Goal: Task Accomplishment & Management: Use online tool/utility

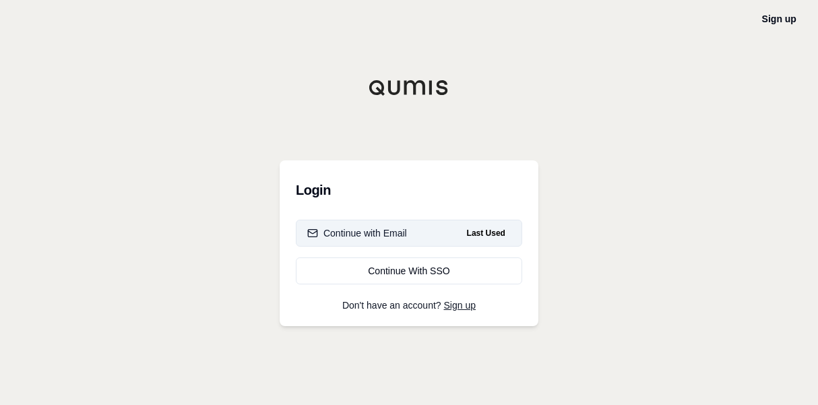
click at [414, 231] on button "Continue with Email Last Used" at bounding box center [409, 233] width 227 height 27
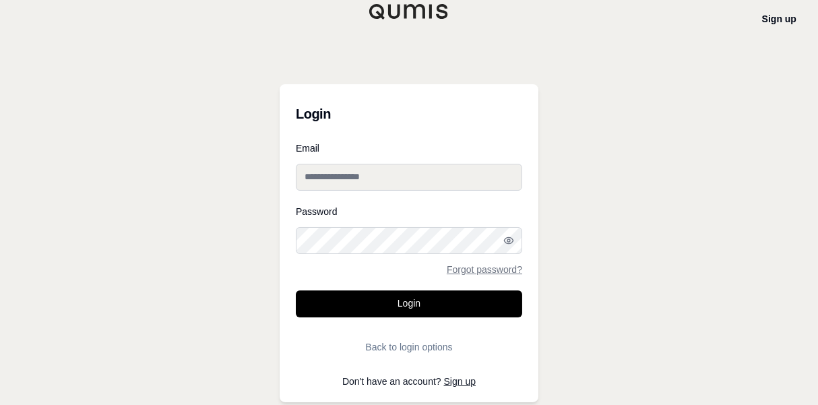
type input "**********"
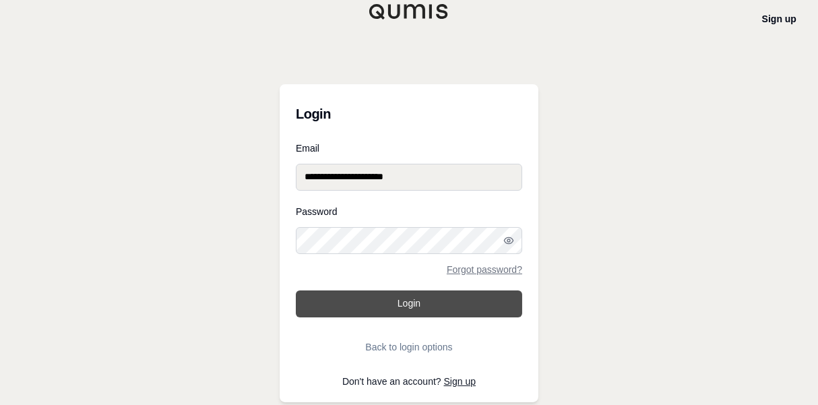
click at [408, 314] on button "Login" at bounding box center [409, 304] width 227 height 27
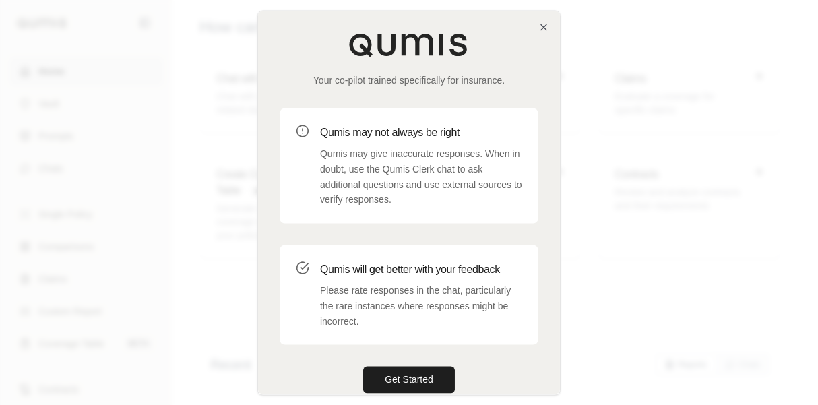
click at [537, 35] on div "Your co-pilot trained specifically for insurance." at bounding box center [409, 59] width 259 height 54
click at [541, 30] on icon "button" at bounding box center [544, 27] width 11 height 11
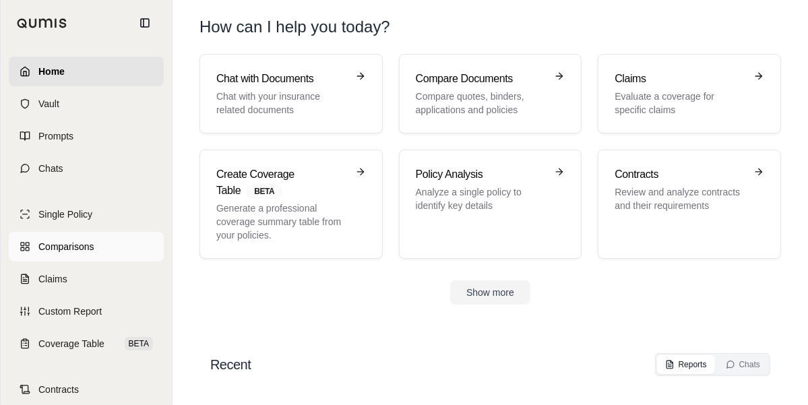
click at [94, 252] on link "Comparisons" at bounding box center [86, 247] width 155 height 30
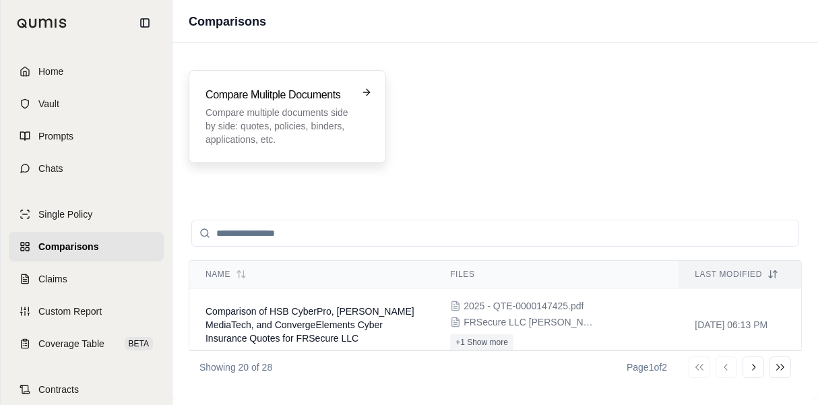
click at [304, 107] on p "Compare multiple documents side by side: quotes, policies, binders, application…" at bounding box center [278, 126] width 145 height 40
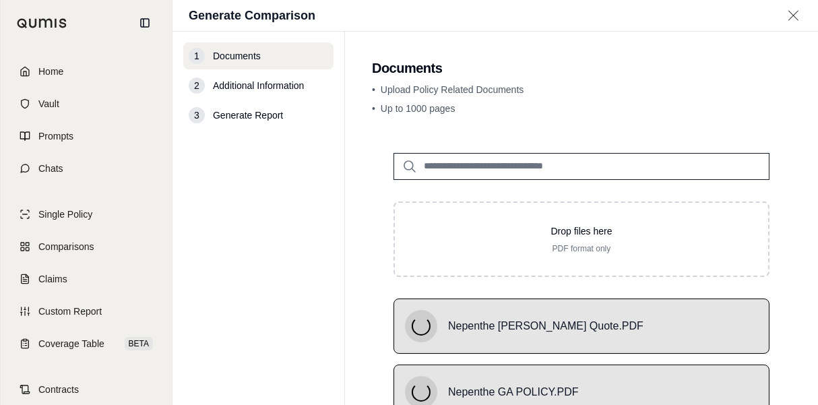
scroll to position [139, 0]
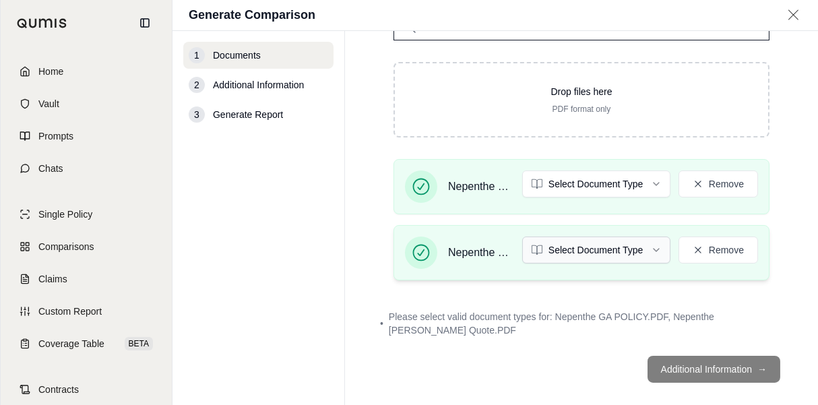
click at [632, 245] on html "Home Vault Prompts Chats Single Policy Comparisons Claims Custom Report Coverag…" at bounding box center [409, 202] width 818 height 405
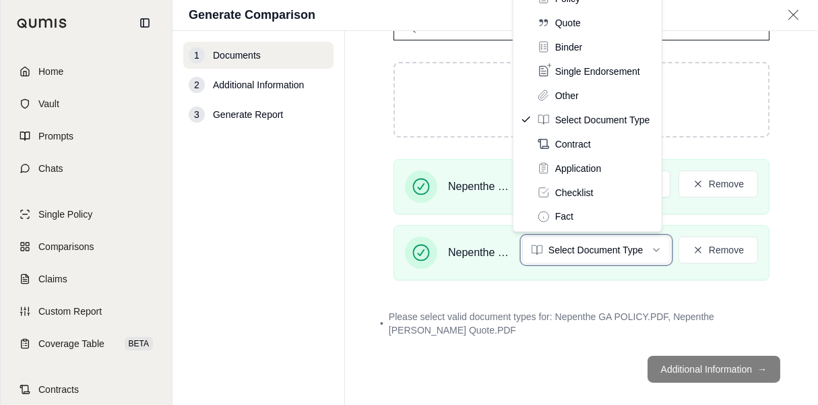
click at [769, 164] on html "Home Vault Prompts Chats Single Policy Comparisons Claims Custom Report Coverag…" at bounding box center [409, 202] width 818 height 405
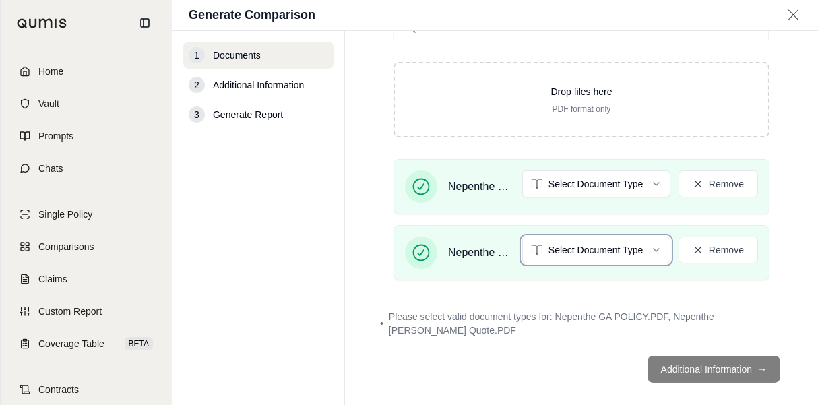
scroll to position [4, 0]
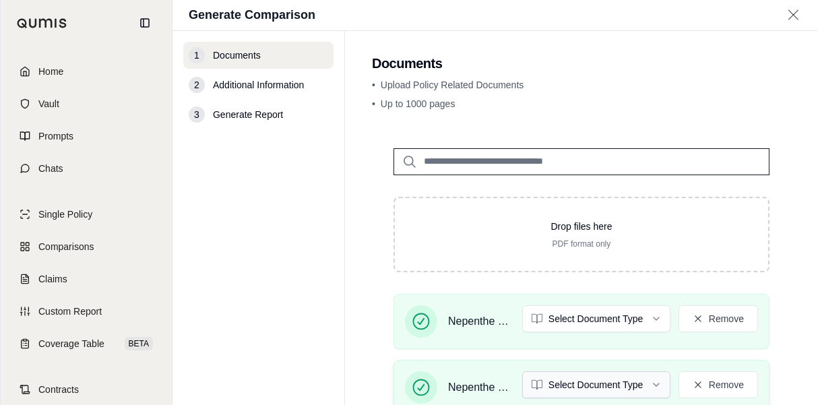
click at [632, 390] on html "Home Vault Prompts Chats Single Policy Comparisons Claims Custom Report Coverag…" at bounding box center [409, 202] width 818 height 405
click at [591, 324] on html "Home Vault Prompts Chats Single Policy Comparisons Claims Custom Report Coverag…" at bounding box center [409, 202] width 818 height 405
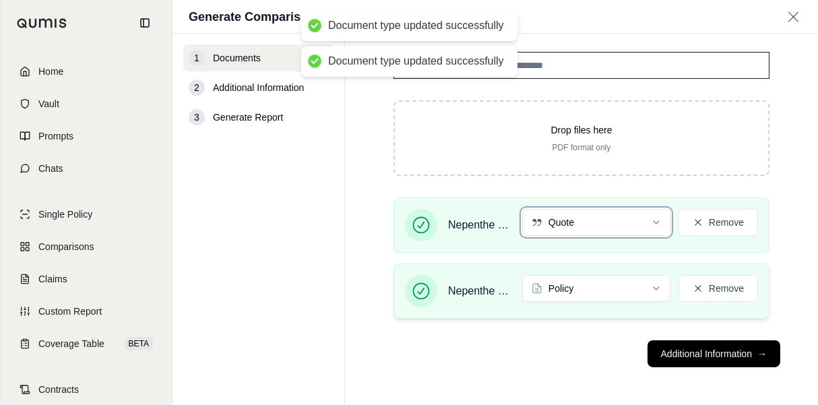
scroll to position [101, 0]
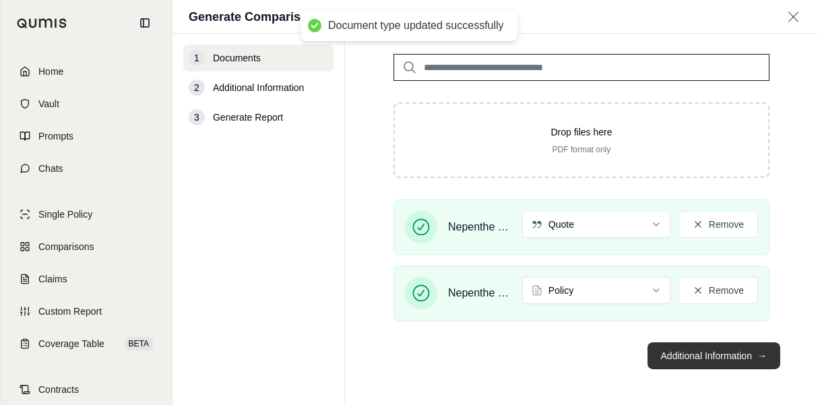
click at [728, 349] on button "Additional Information →" at bounding box center [714, 356] width 133 height 27
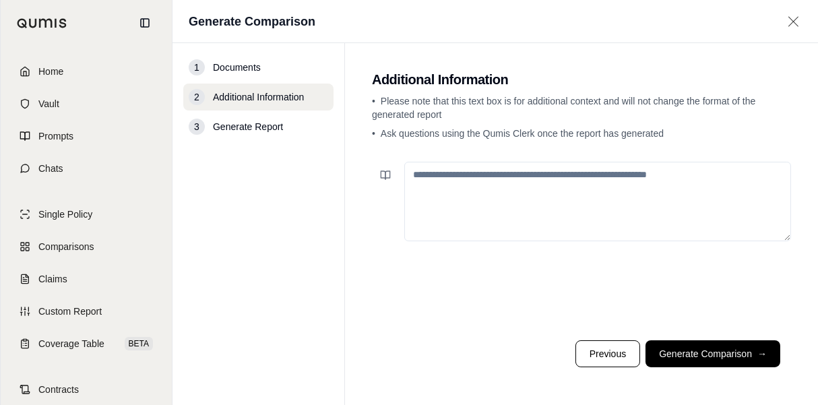
click at [571, 208] on textarea at bounding box center [598, 202] width 387 height 80
click at [387, 176] on icon at bounding box center [385, 175] width 11 height 11
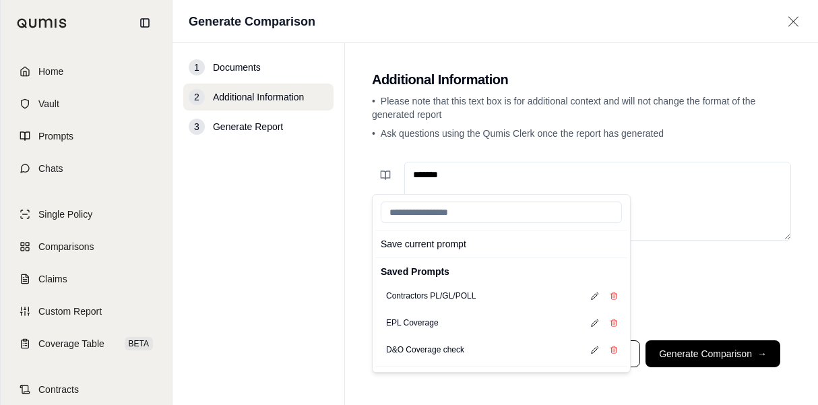
click at [352, 175] on main "Additional Information • Please note that this text box is for additional conte…" at bounding box center [581, 224] width 473 height 362
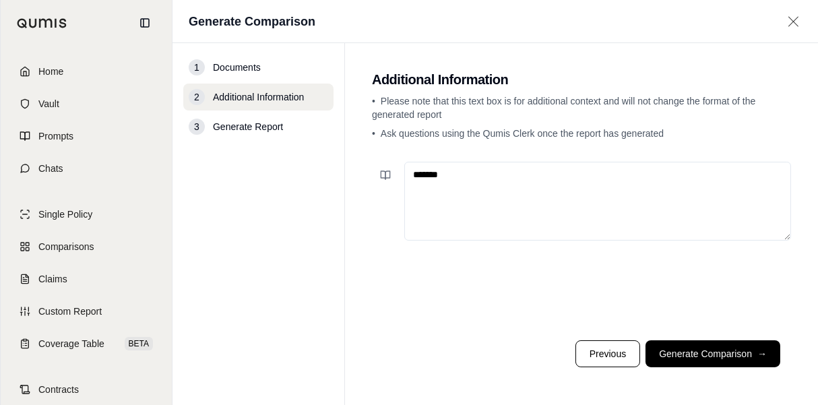
click at [453, 176] on textarea "******" at bounding box center [598, 201] width 387 height 79
click at [433, 206] on textarea "******" at bounding box center [598, 201] width 387 height 79
click at [460, 185] on textarea "******" at bounding box center [598, 201] width 387 height 79
paste textarea "**********"
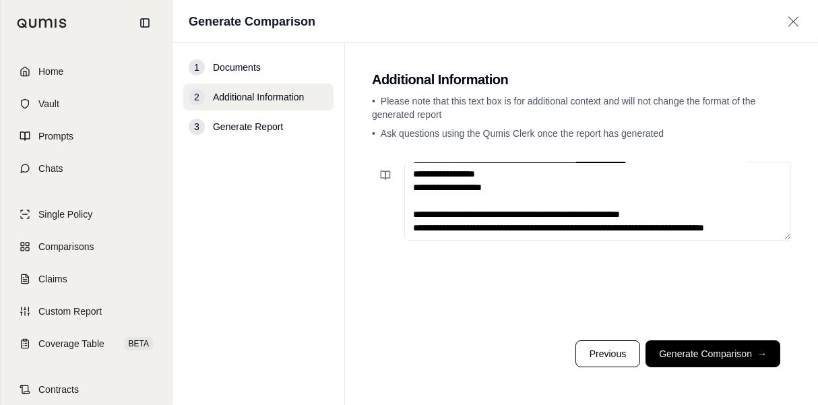
drag, startPoint x: 490, startPoint y: 232, endPoint x: 414, endPoint y: 189, distance: 87.2
click at [414, 189] on textarea at bounding box center [598, 201] width 387 height 79
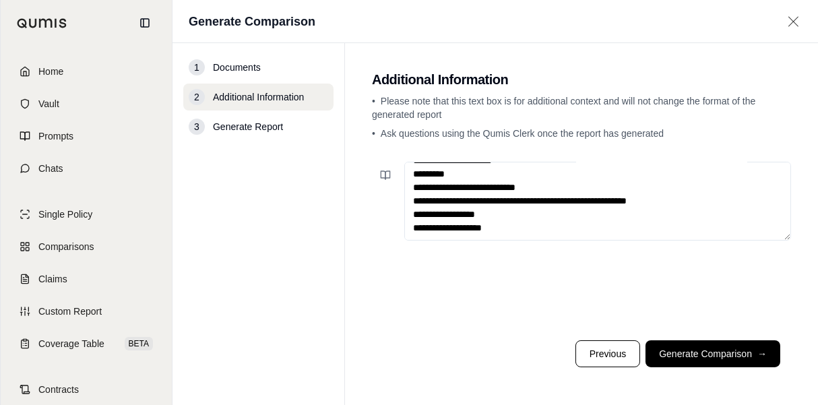
scroll to position [2117, 0]
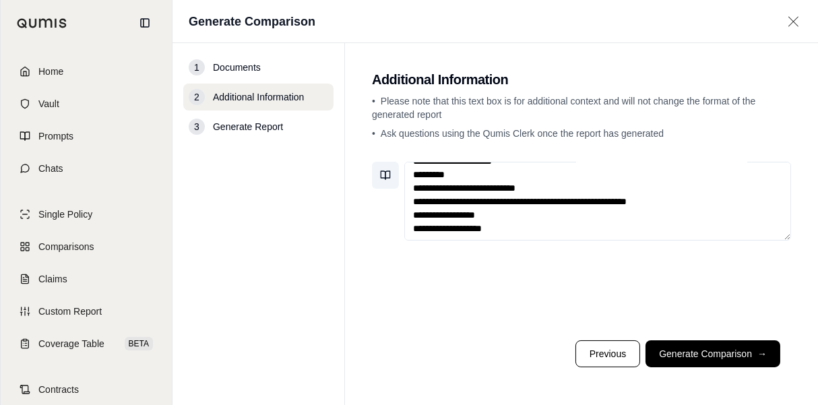
type textarea "**********"
click at [384, 175] on icon at bounding box center [385, 175] width 11 height 11
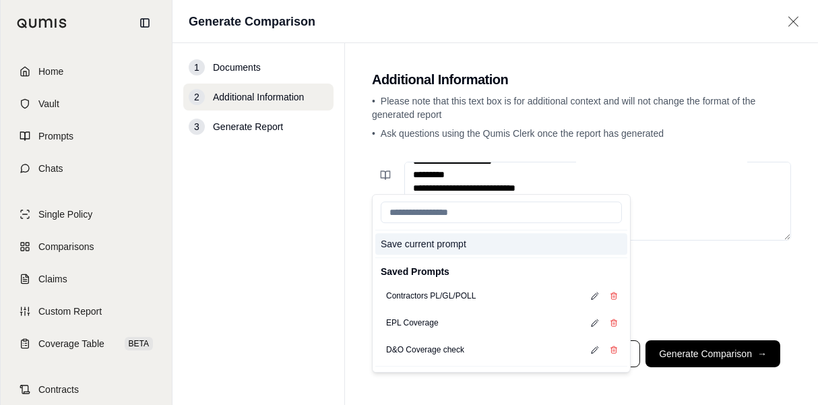
click at [423, 247] on button "Save current prompt" at bounding box center [502, 244] width 252 height 22
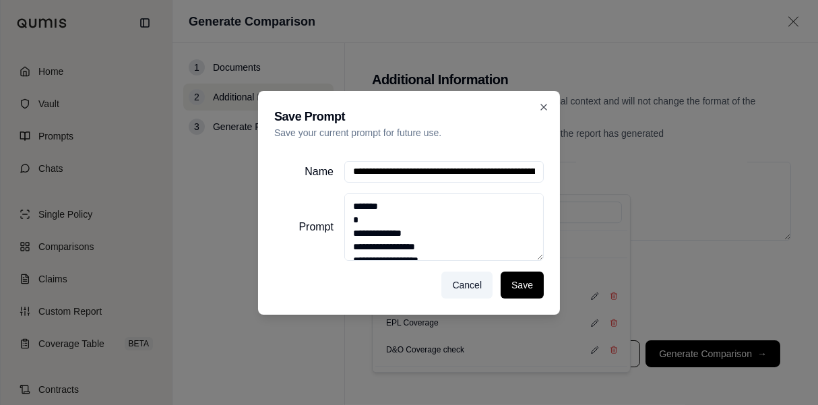
click at [396, 171] on input "Name" at bounding box center [445, 172] width 200 height 22
click at [404, 173] on input "**********" at bounding box center [445, 172] width 200 height 22
type input "**********"
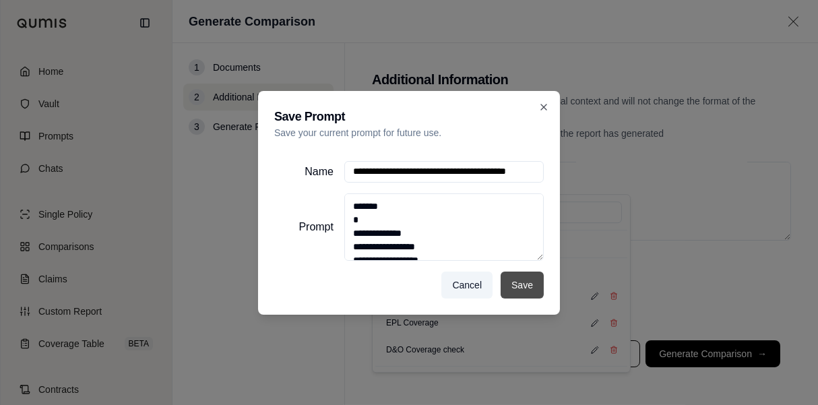
click at [532, 283] on button "Save" at bounding box center [522, 285] width 43 height 27
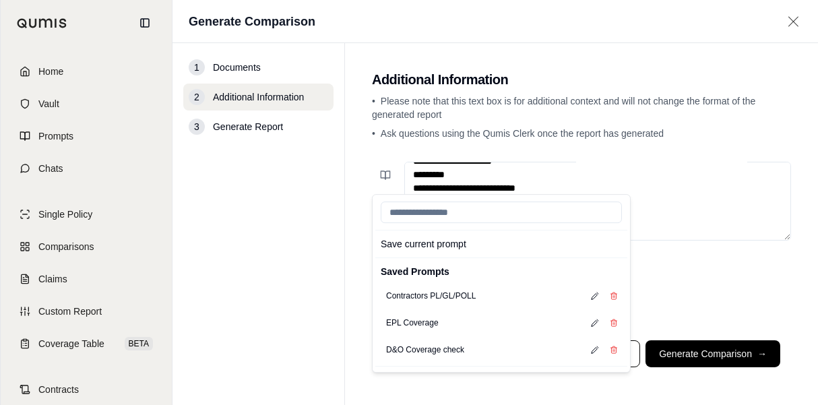
click at [320, 216] on nav "1 Documents 2 Additional Information 3 Generate Report" at bounding box center [259, 224] width 173 height 362
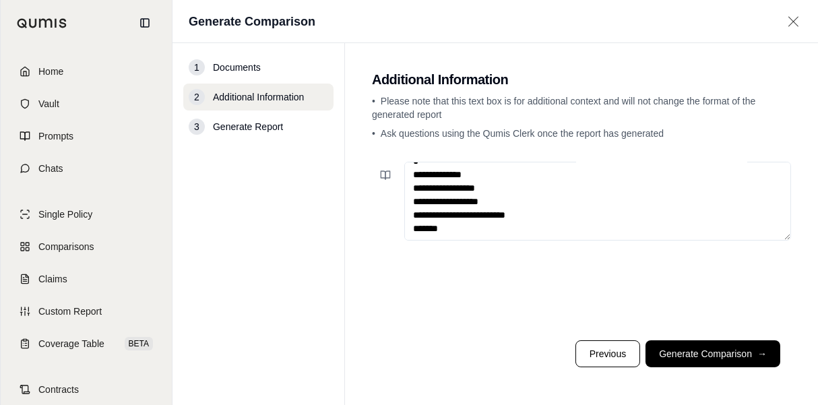
scroll to position [0, 0]
click at [472, 169] on textarea at bounding box center [598, 201] width 387 height 79
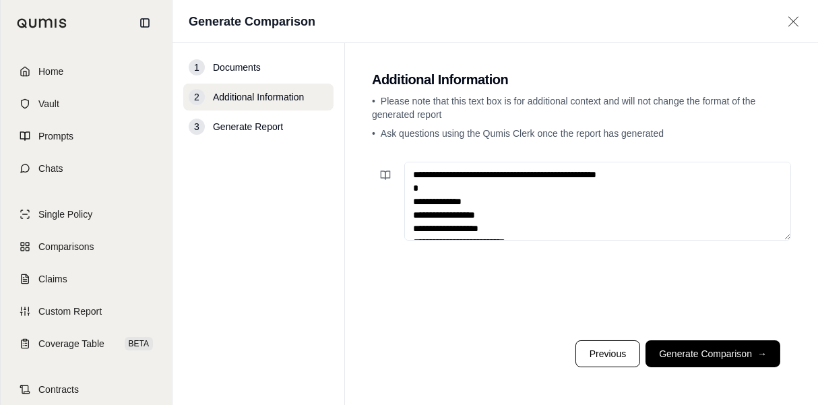
click at [643, 175] on textarea at bounding box center [598, 201] width 387 height 79
click at [565, 177] on textarea at bounding box center [598, 201] width 387 height 79
click at [385, 176] on icon at bounding box center [385, 175] width 11 height 11
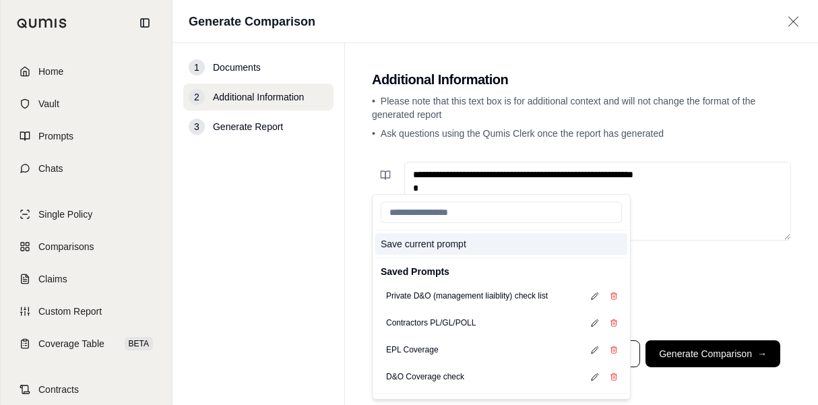
click at [418, 243] on button "Save current prompt" at bounding box center [502, 244] width 252 height 22
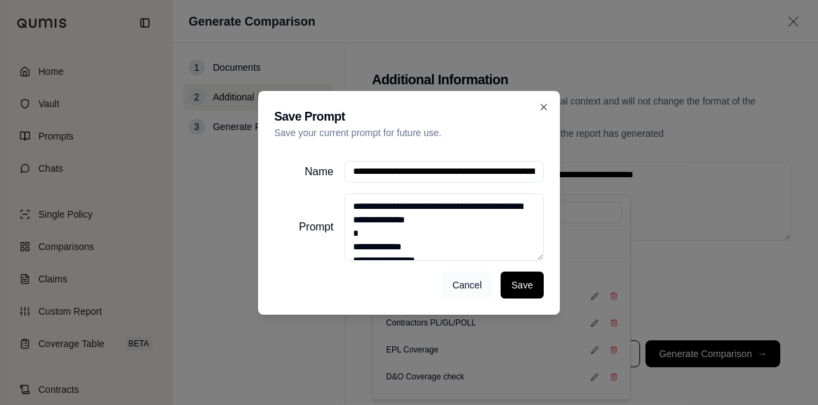
click at [477, 288] on button "Cancel" at bounding box center [467, 285] width 51 height 27
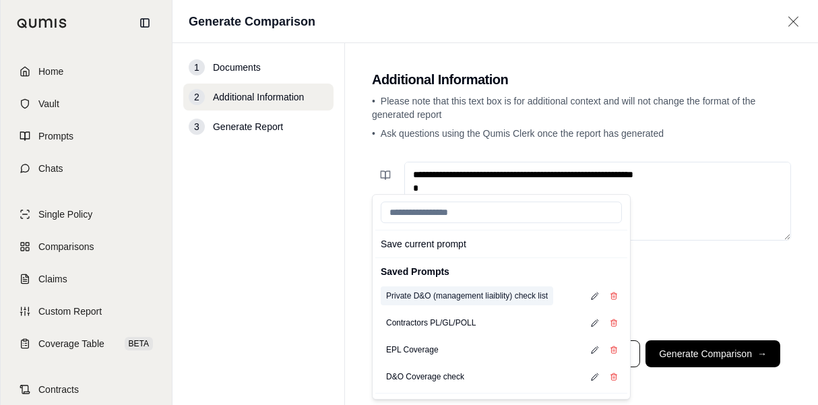
click at [510, 294] on button "Private D&O (management liaiblity) check list" at bounding box center [467, 296] width 173 height 19
click at [403, 295] on button "Private D&O (management liaiblity) check list" at bounding box center [467, 296] width 173 height 19
drag, startPoint x: 392, startPoint y: 295, endPoint x: 574, endPoint y: 297, distance: 182.1
click at [460, 297] on button "Private D&O (management liaiblity) check list" at bounding box center [467, 296] width 173 height 19
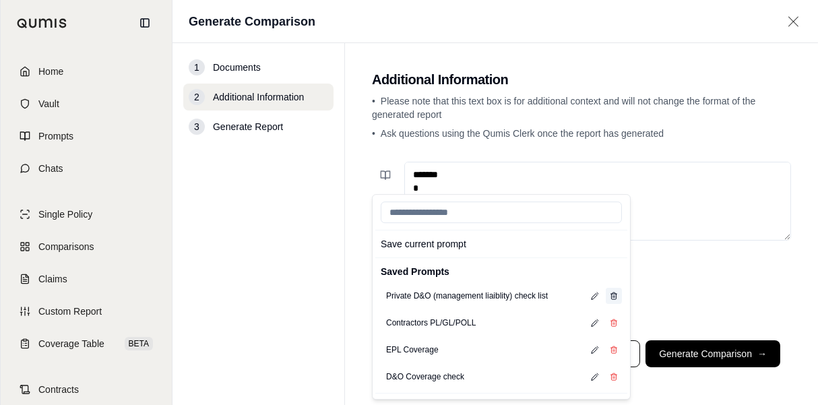
click at [619, 296] on button at bounding box center [614, 296] width 16 height 16
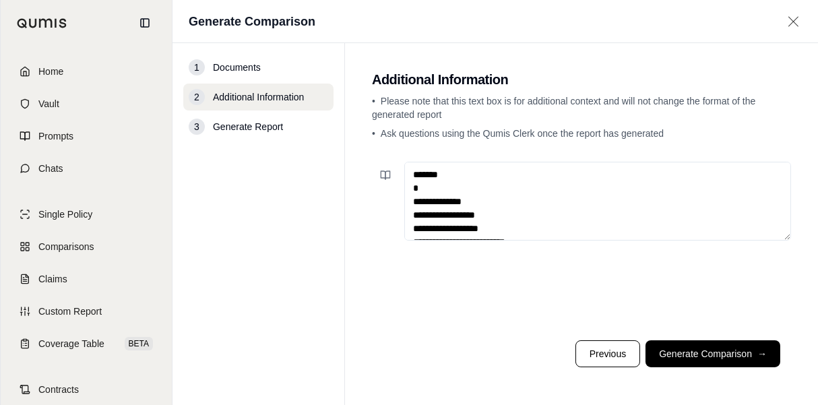
drag, startPoint x: 543, startPoint y: 181, endPoint x: 527, endPoint y: 180, distance: 16.2
click at [542, 181] on textarea at bounding box center [598, 201] width 387 height 79
click at [518, 177] on textarea at bounding box center [598, 201] width 387 height 79
type textarea "**********"
click at [385, 179] on icon at bounding box center [385, 175] width 11 height 11
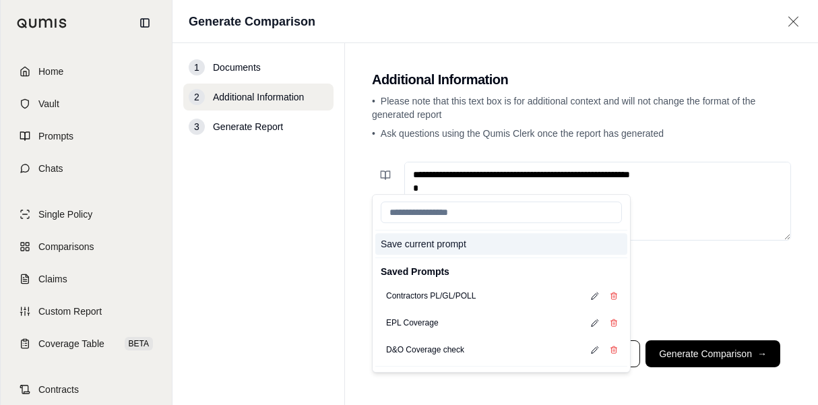
click at [429, 247] on button "Save current prompt" at bounding box center [502, 244] width 252 height 22
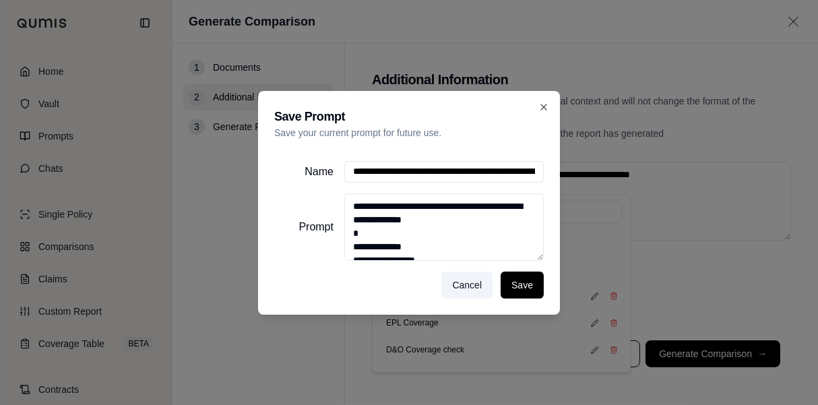
click at [408, 173] on input "Name" at bounding box center [445, 172] width 200 height 22
click at [408, 174] on input "Name" at bounding box center [445, 172] width 200 height 22
type input "**********"
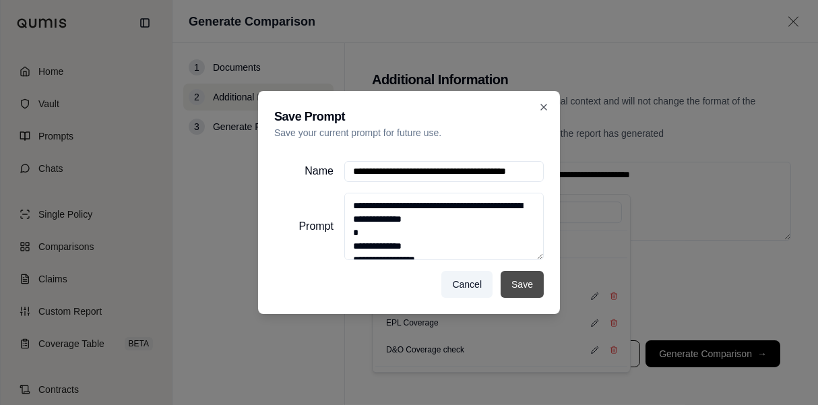
scroll to position [0, 0]
click at [526, 285] on button "Save" at bounding box center [522, 284] width 43 height 27
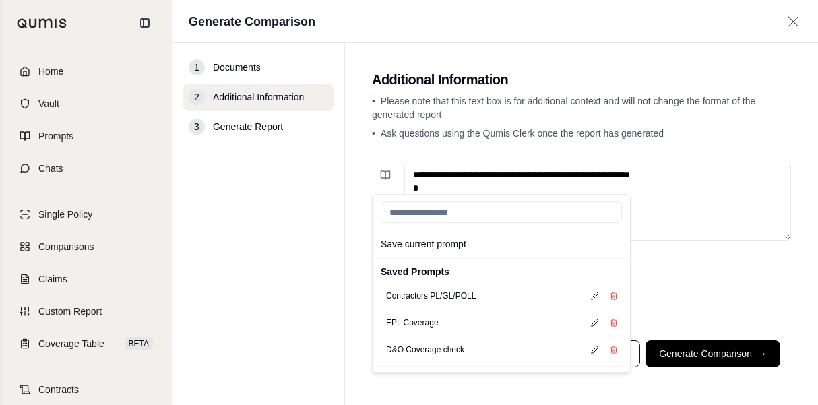
click at [669, 282] on div "Save current prompt Saved Prompts Contractors PL/GL/POLL EPL Coverage D&O Cover…" at bounding box center [581, 242] width 419 height 173
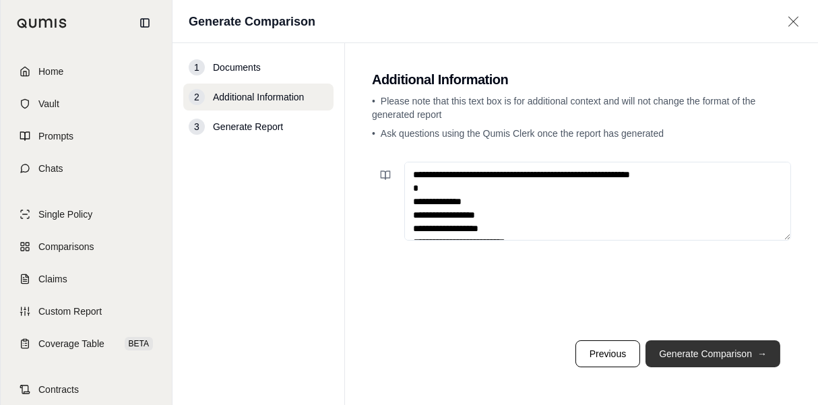
click at [748, 351] on button "Generate Comparison →" at bounding box center [713, 353] width 135 height 27
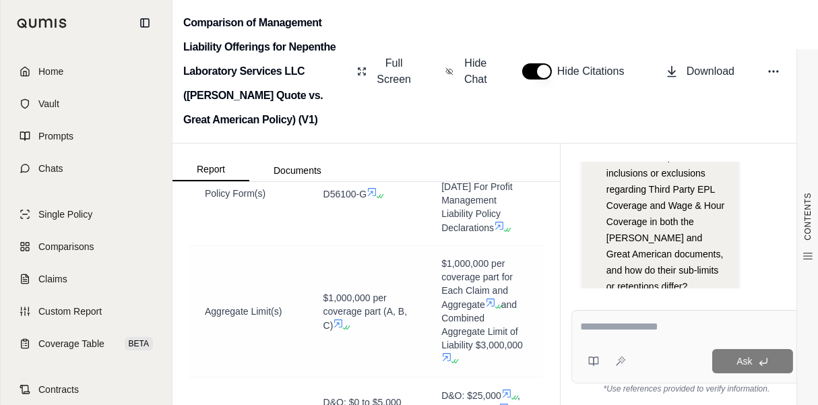
scroll to position [607, 0]
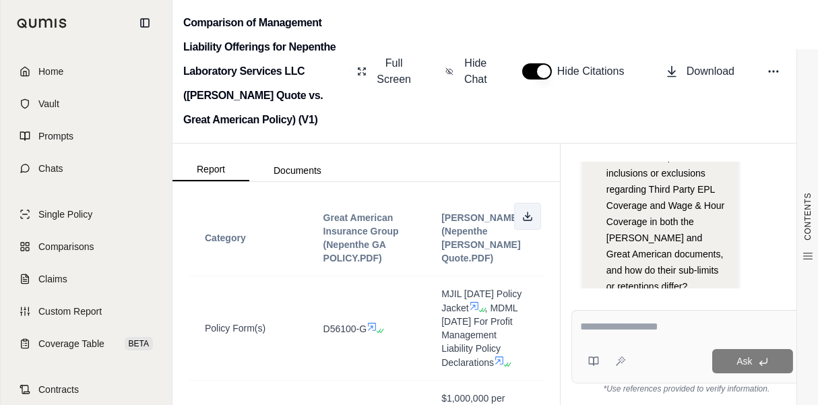
click at [528, 214] on line at bounding box center [528, 214] width 0 height 5
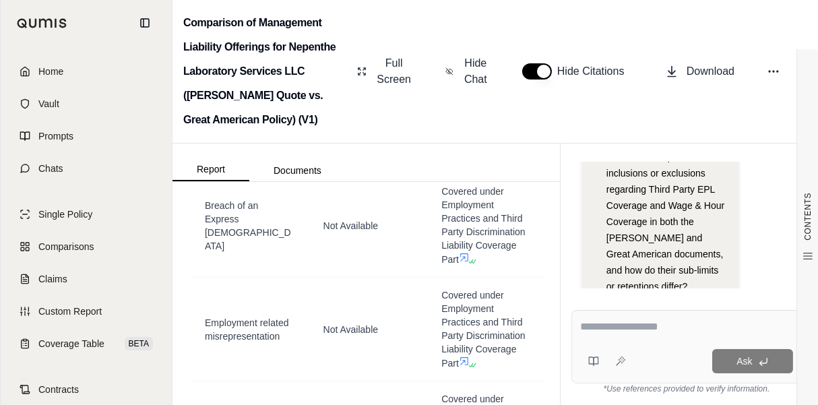
scroll to position [2967, 0]
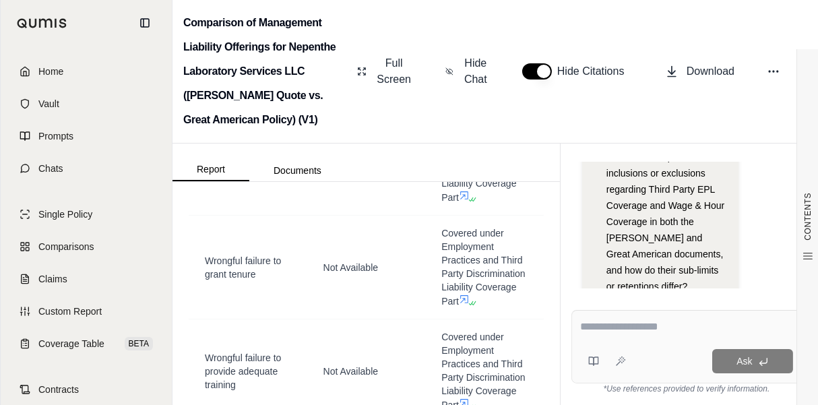
click at [418, 116] on div "Comparison of Management Liability Offerings for Nepenthe Laboratory Services L…" at bounding box center [496, 72] width 646 height 144
click at [620, 22] on div "Comparison of Management Liability Offerings for Nepenthe Laboratory Services L…" at bounding box center [496, 72] width 646 height 144
